Goal: Transaction & Acquisition: Obtain resource

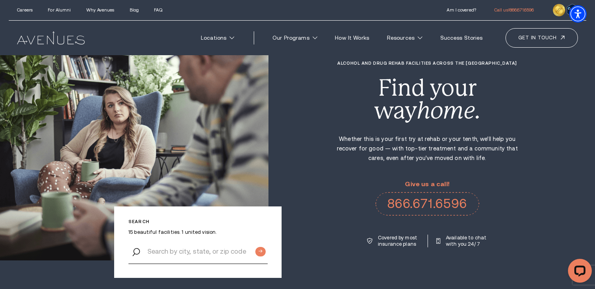
scroll to position [23, 0]
click at [385, 242] on p "Covered by most insurance plans" at bounding box center [398, 241] width 41 height 13
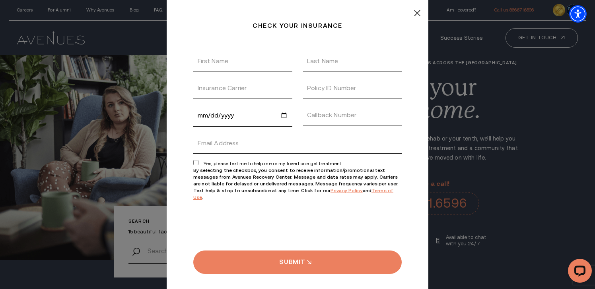
click at [414, 13] on icon at bounding box center [417, 13] width 6 height 6
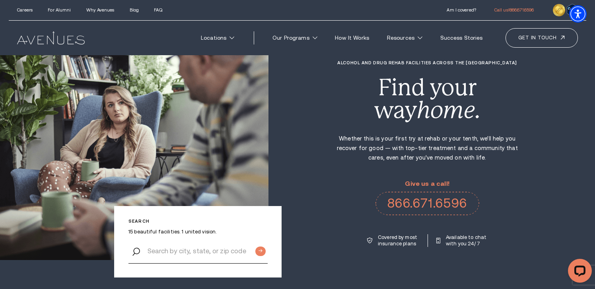
click at [392, 243] on p "Covered by most insurance plans" at bounding box center [398, 241] width 41 height 13
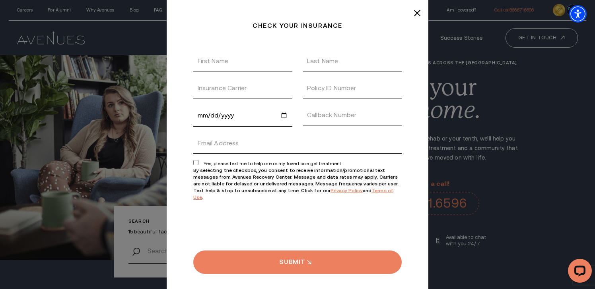
click at [442, 188] on div "Check your insurance Thanks, We received your insurance request! We will get ba…" at bounding box center [297, 144] width 595 height 289
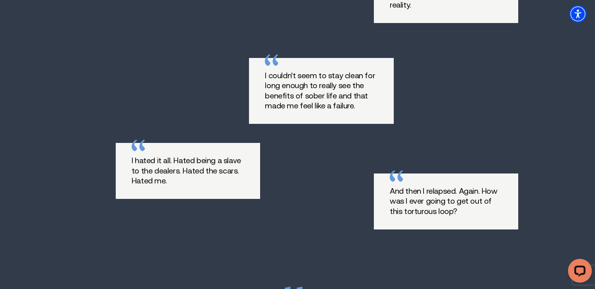
scroll to position [887, 0]
